Goal: Information Seeking & Learning: Find specific fact

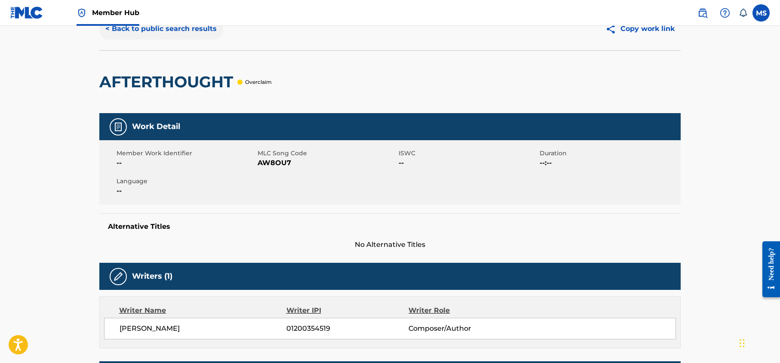
click at [185, 29] on button "< Back to public search results" at bounding box center [160, 29] width 123 height 22
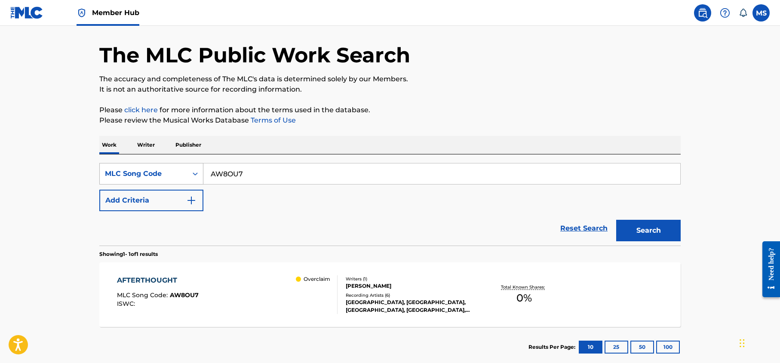
click at [169, 174] on div "MLC Song Code" at bounding box center [143, 174] width 77 height 10
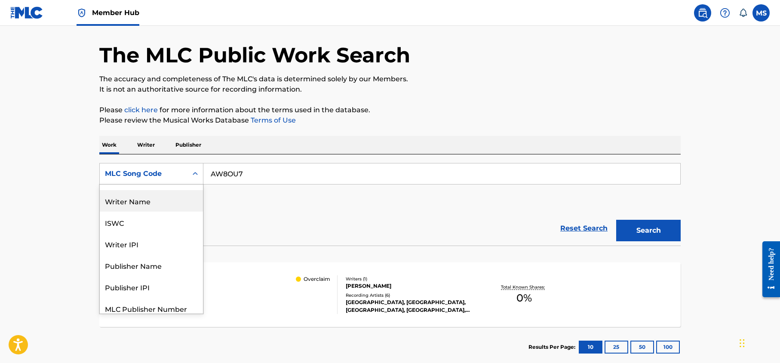
scroll to position [0, 0]
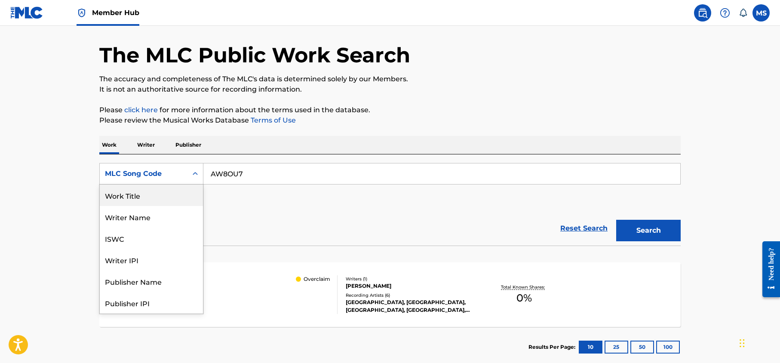
click at [154, 194] on div "Work Title" at bounding box center [151, 196] width 103 height 22
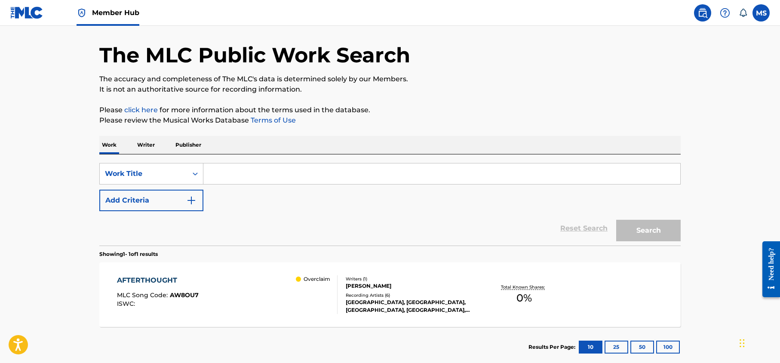
click at [229, 177] on input "Search Form" at bounding box center [441, 173] width 477 height 21
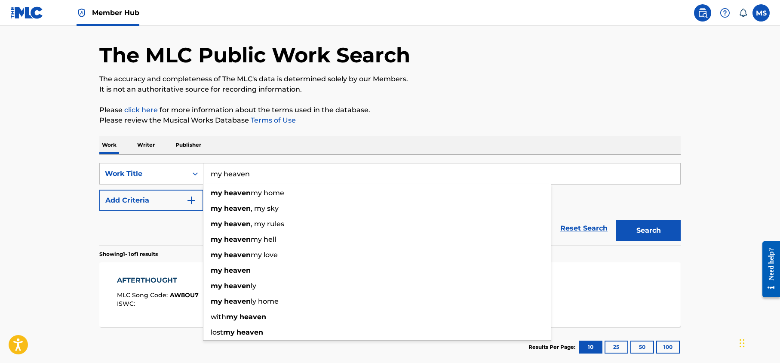
type input "my heaven"
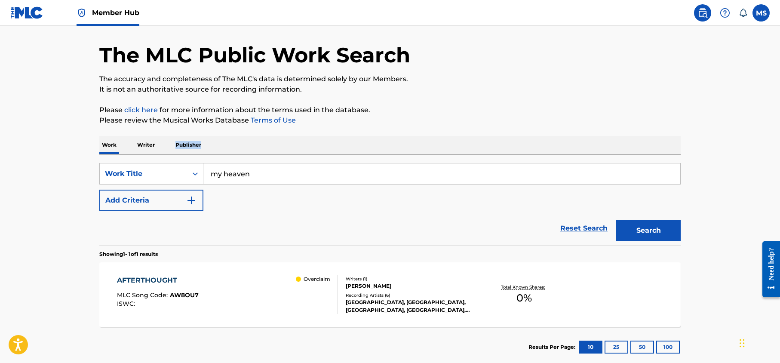
click at [250, 140] on div "Work Writer Publisher" at bounding box center [390, 145] width 582 height 18
click at [151, 200] on button "Add Criteria" at bounding box center [151, 201] width 104 height 22
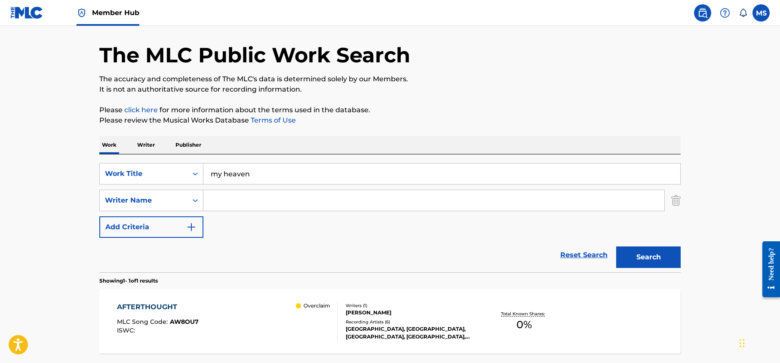
click at [234, 198] on input "Search Form" at bounding box center [433, 200] width 461 height 21
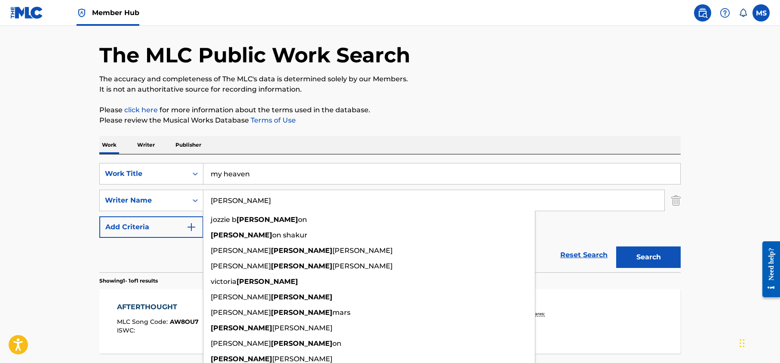
type input "[PERSON_NAME]"
click at [617, 247] on button "Search" at bounding box center [649, 258] width 65 height 22
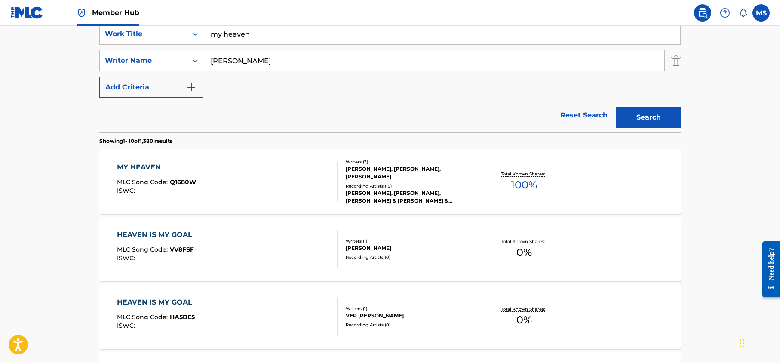
scroll to position [186, 0]
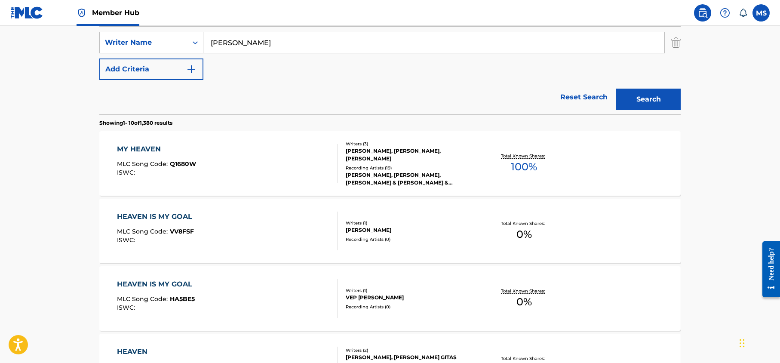
click at [145, 145] on div "MY HEAVEN" at bounding box center [156, 149] width 79 height 10
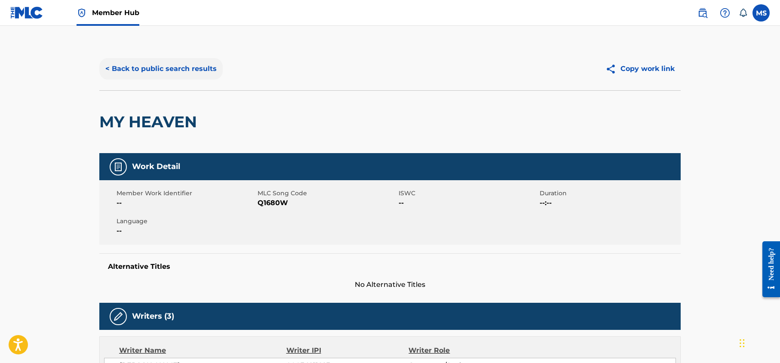
click at [161, 65] on button "< Back to public search results" at bounding box center [160, 69] width 123 height 22
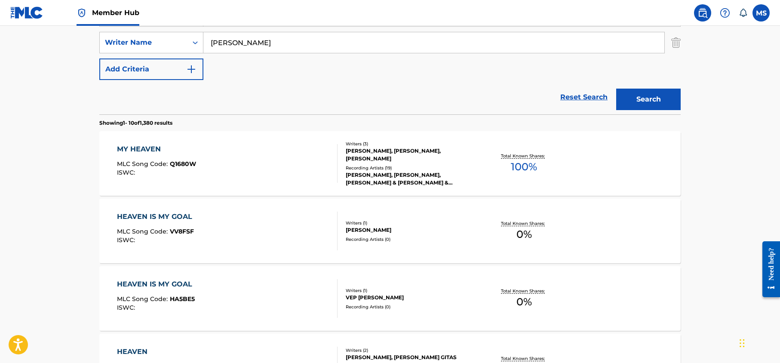
scroll to position [200, 0]
